Goal: Find specific page/section: Find specific page/section

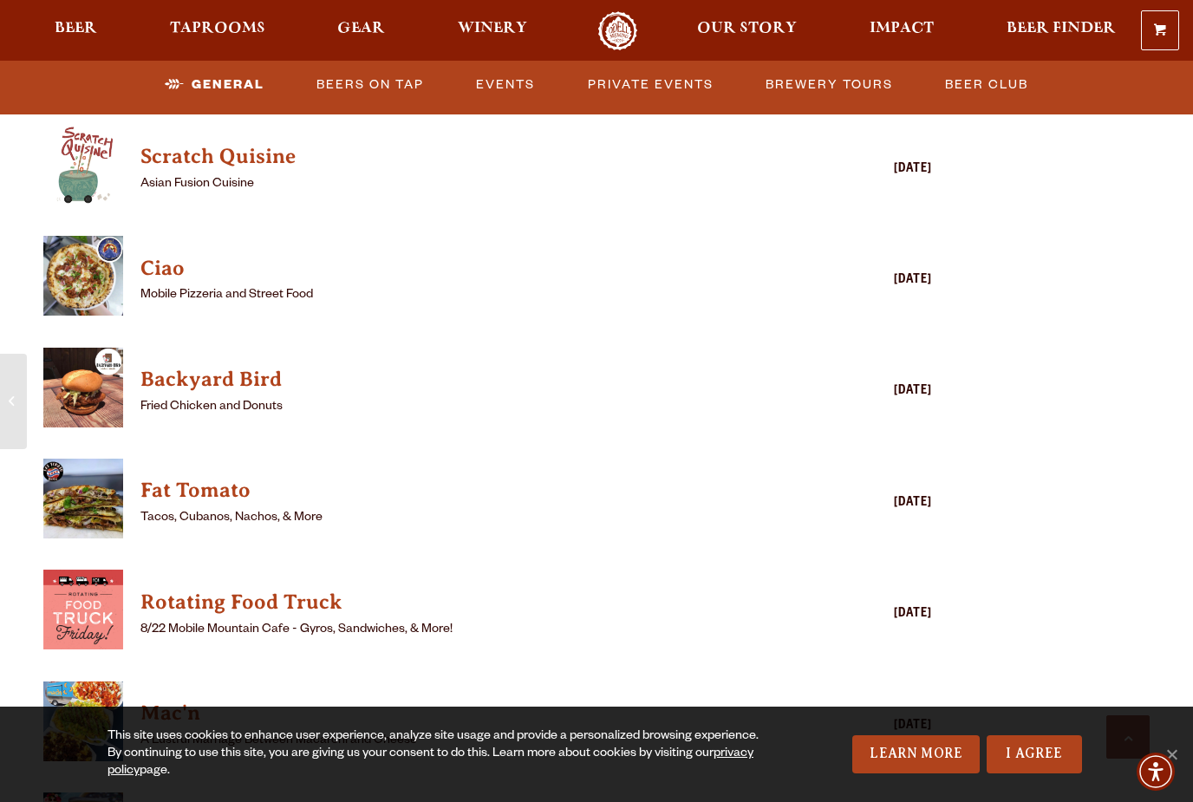
scroll to position [1765, 0]
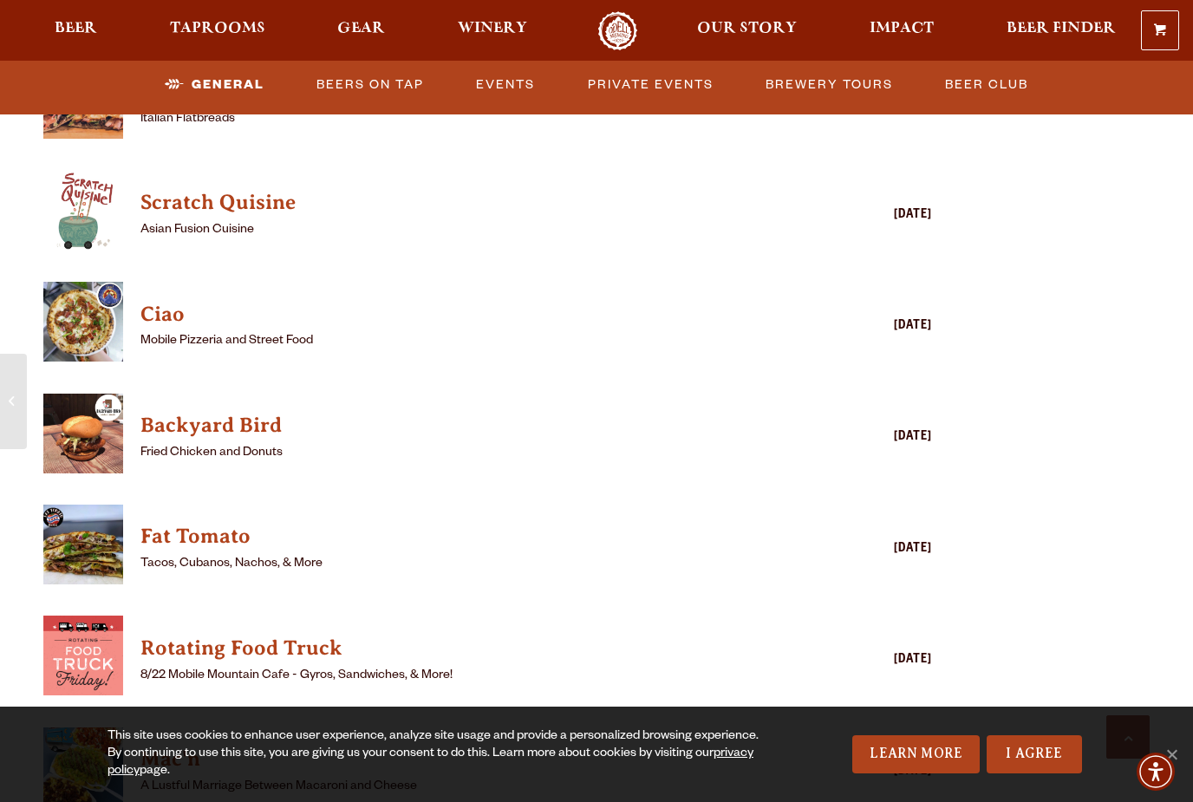
click at [914, 650] on div "[DATE]" at bounding box center [863, 660] width 139 height 21
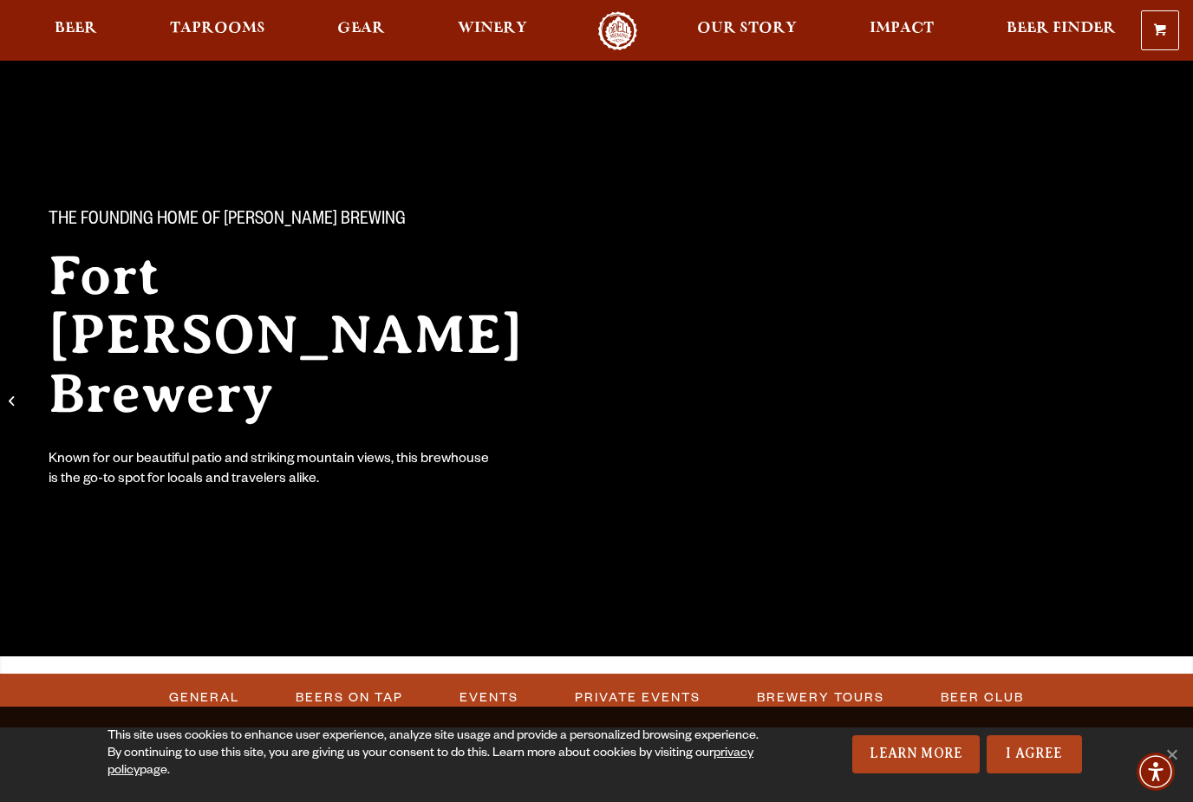
scroll to position [0, 0]
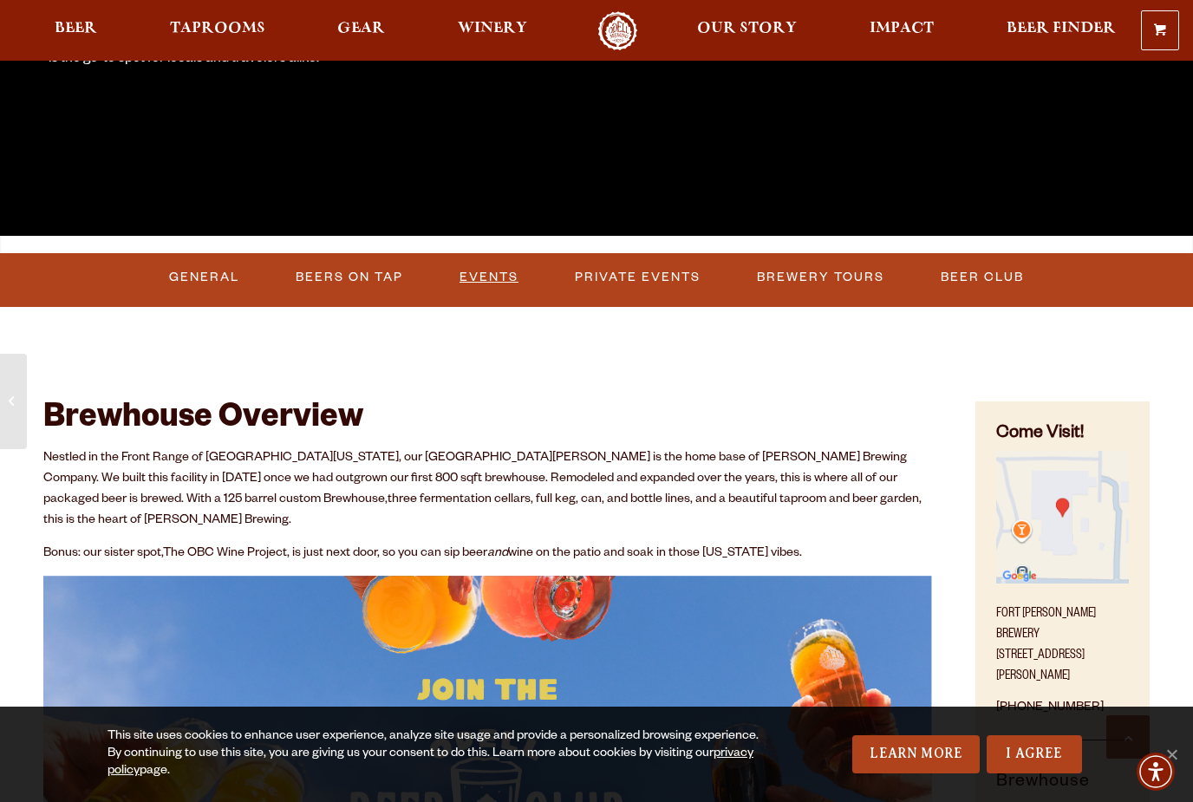
click at [494, 268] on link "Events" at bounding box center [489, 278] width 73 height 40
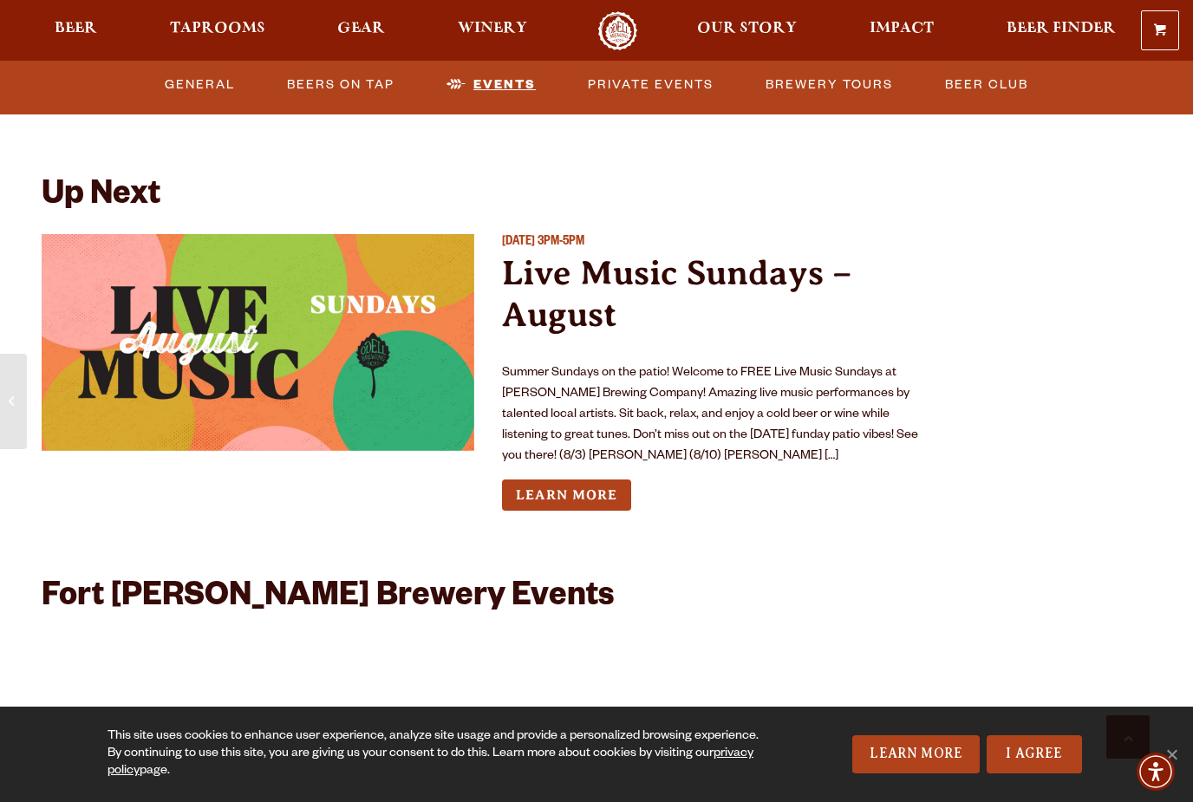
scroll to position [3775, 0]
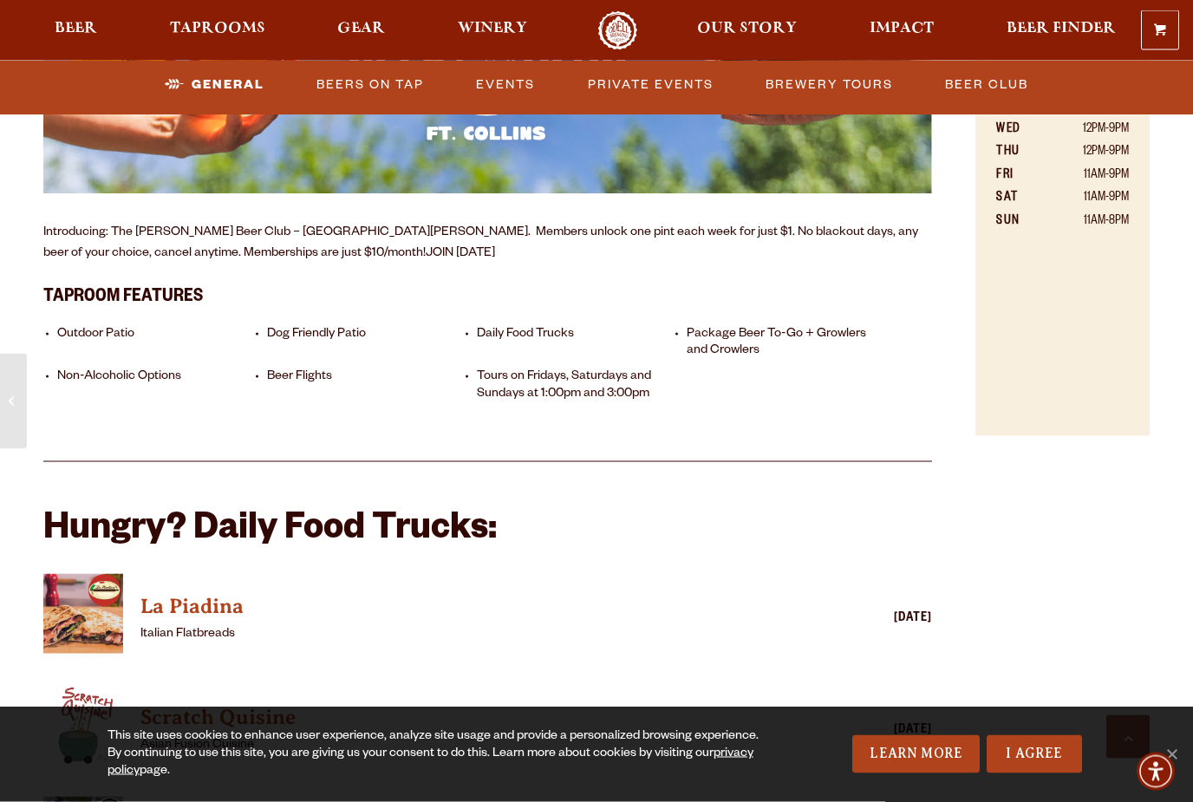
click at [315, 511] on h2 "Hungry? Daily Food Trucks:" at bounding box center [487, 532] width 889 height 42
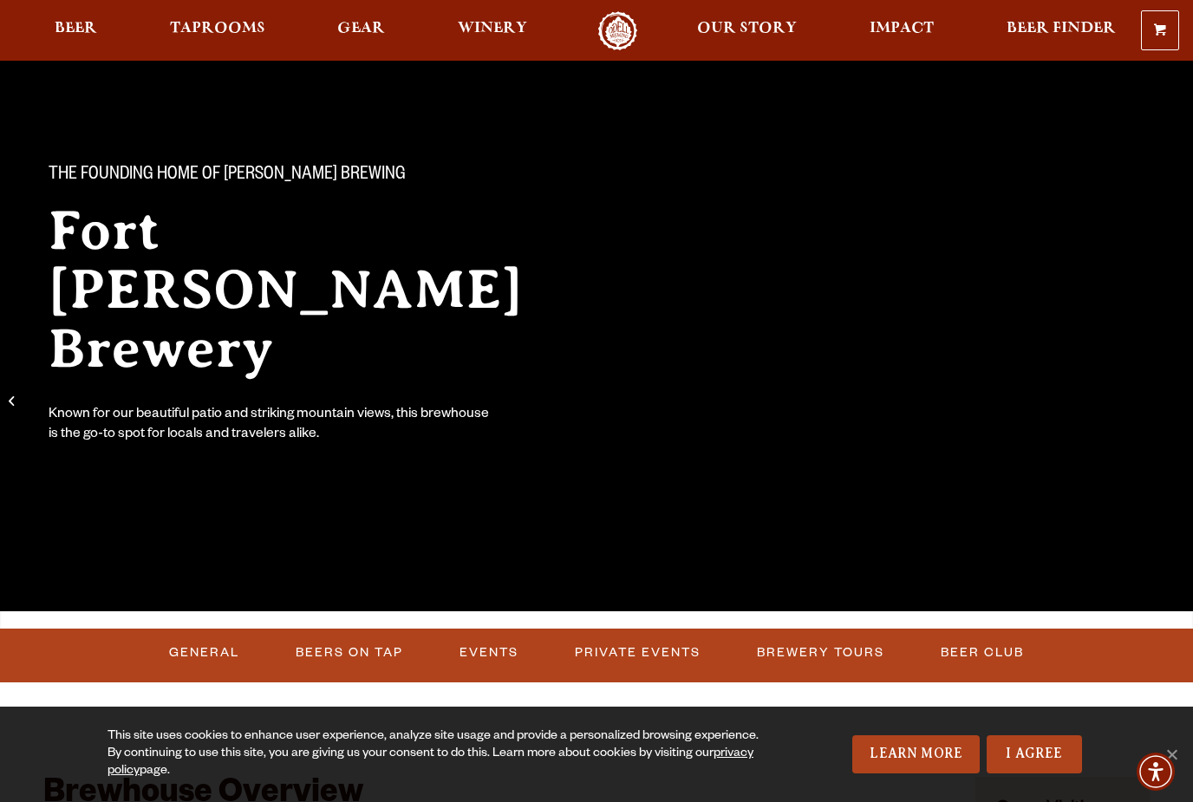
scroll to position [0, 0]
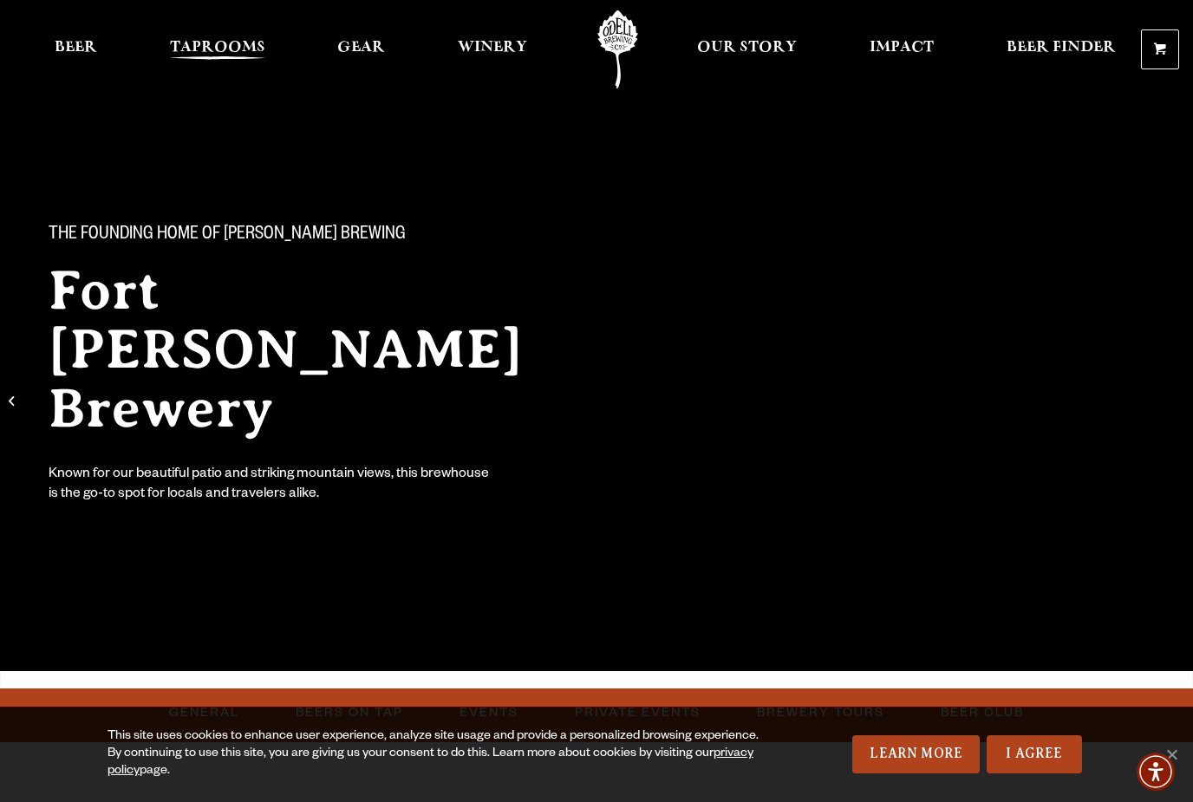
click at [199, 33] on link "Taprooms" at bounding box center [218, 49] width 118 height 78
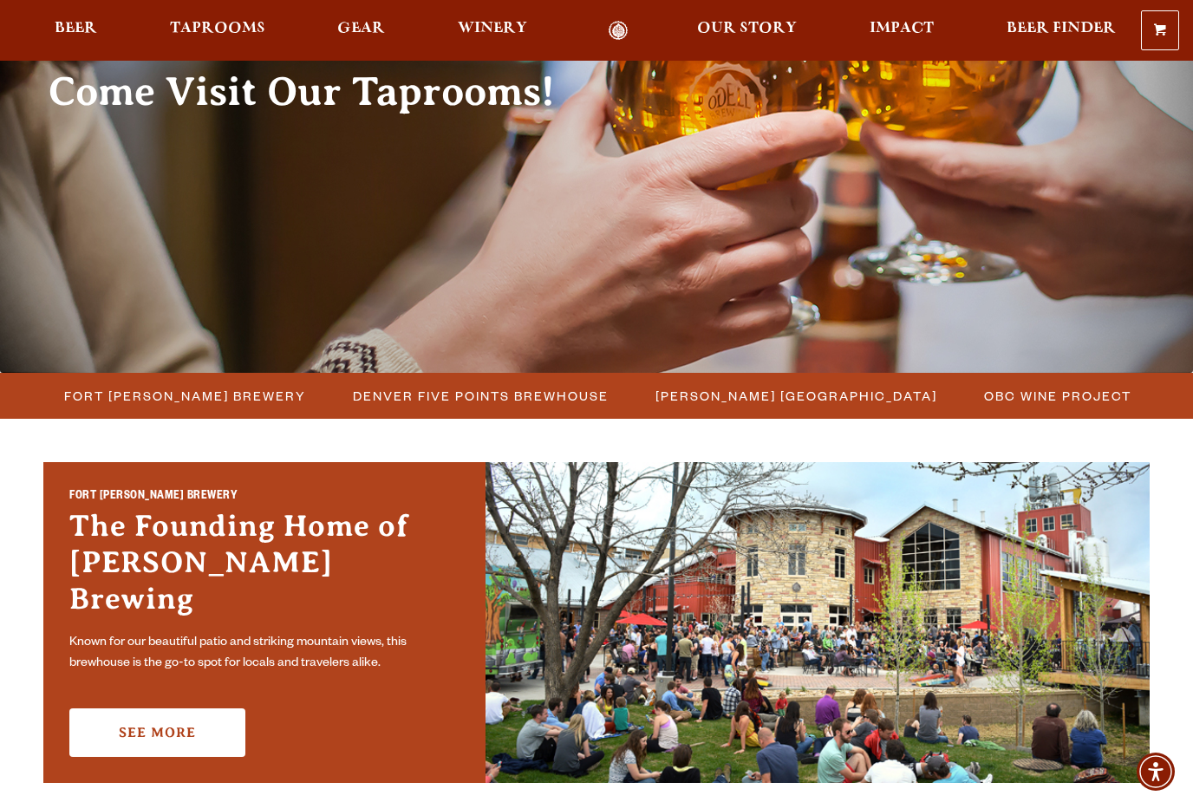
scroll to position [212, 0]
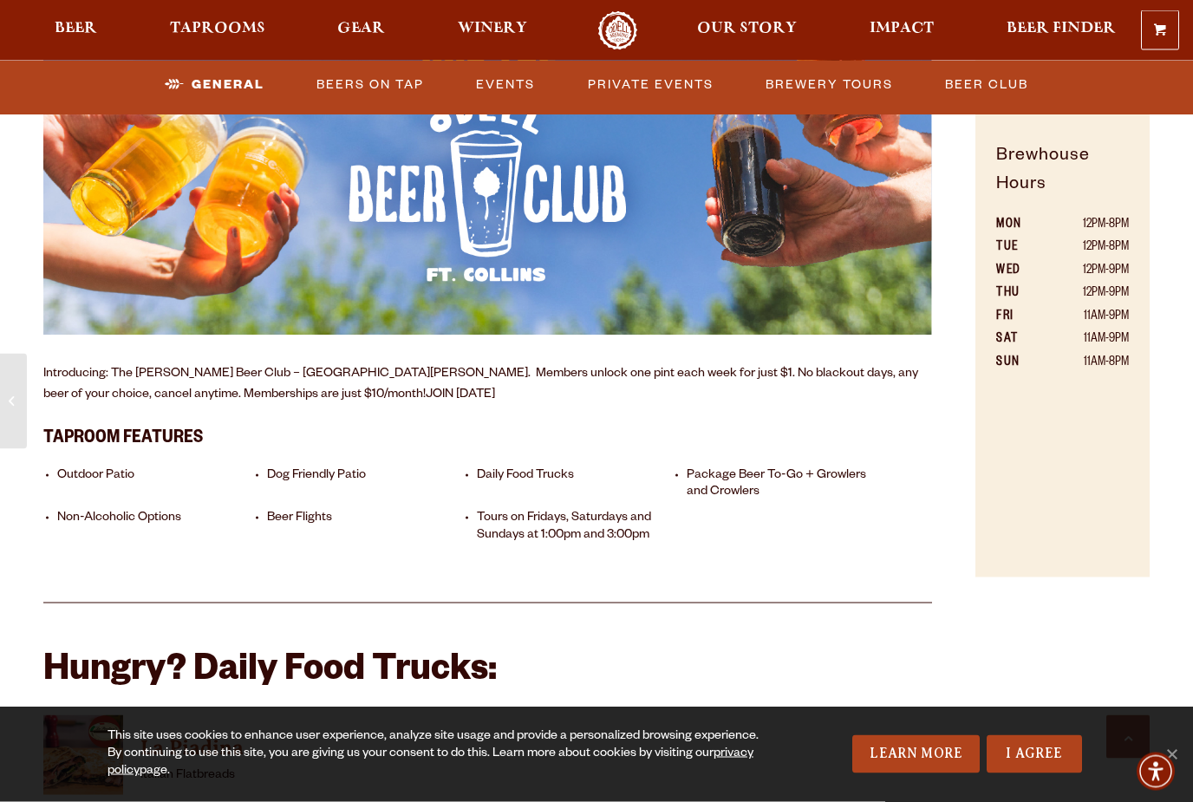
scroll to position [1062, 0]
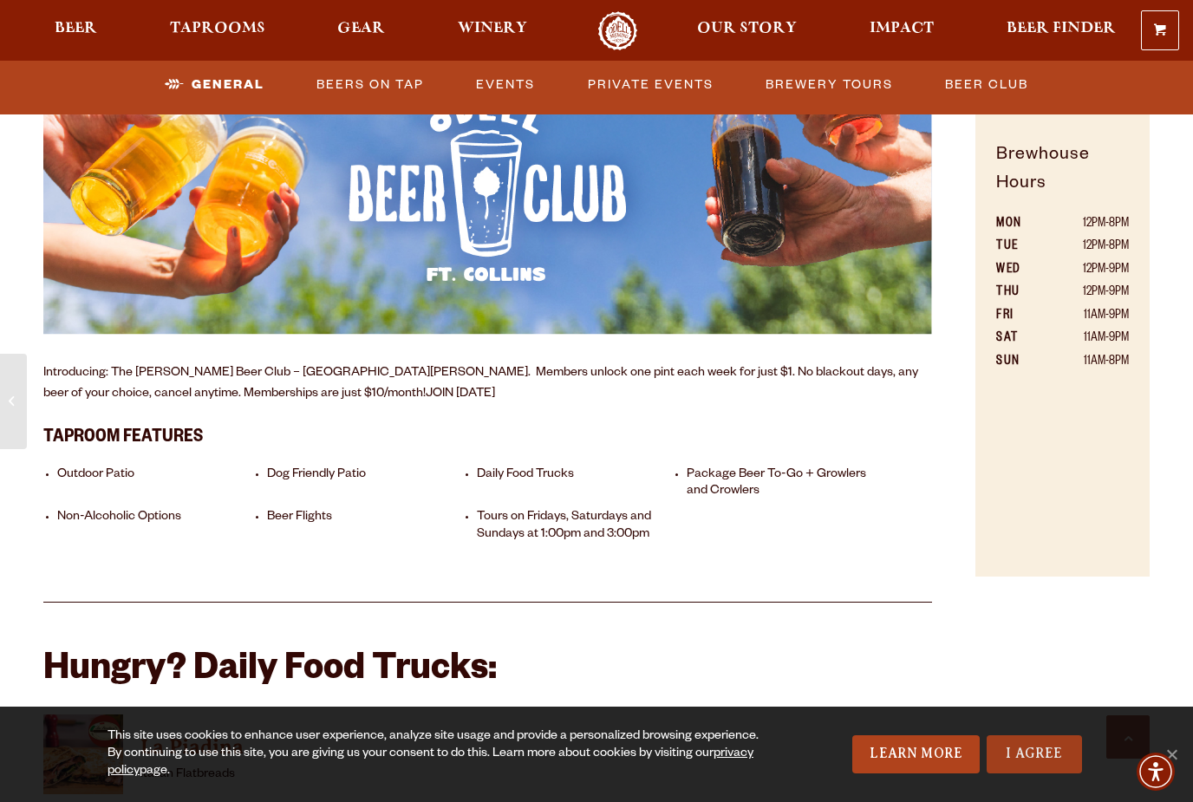
click at [1054, 774] on link "I Agree" at bounding box center [1034, 754] width 95 height 38
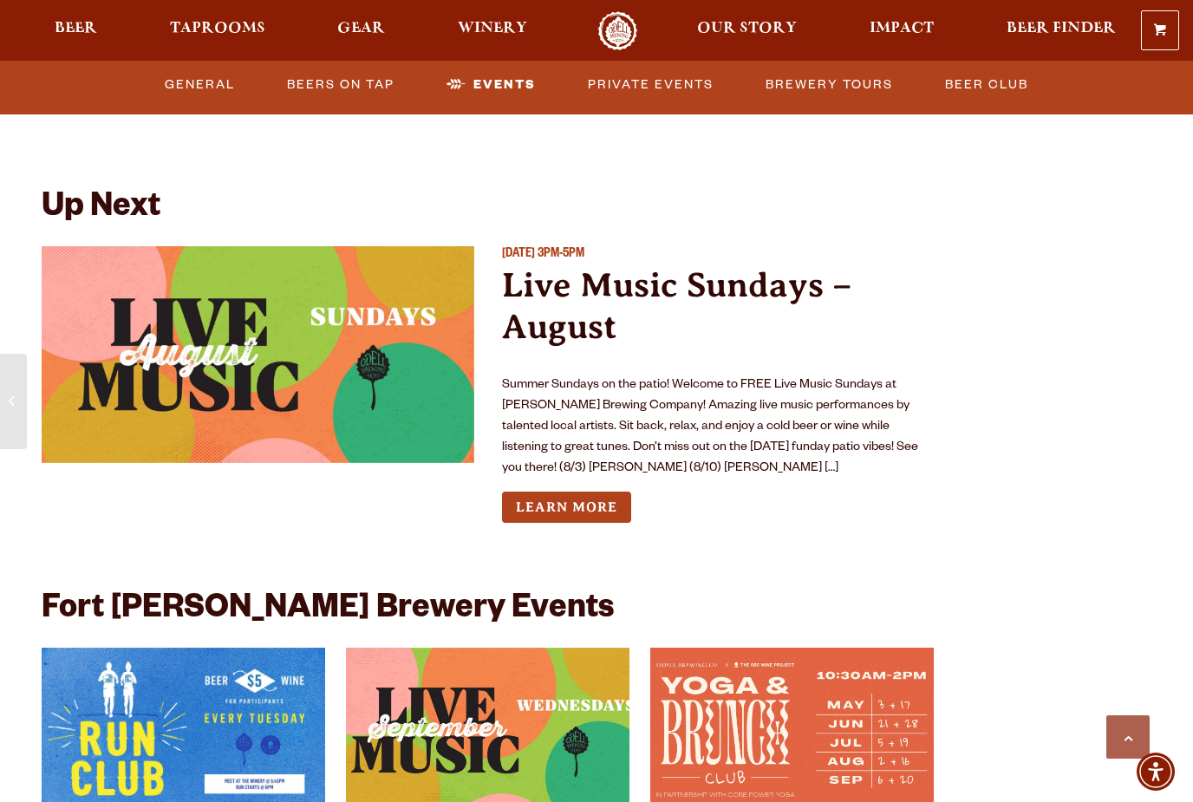
scroll to position [3939, 0]
